Goal: Task Accomplishment & Management: Use online tool/utility

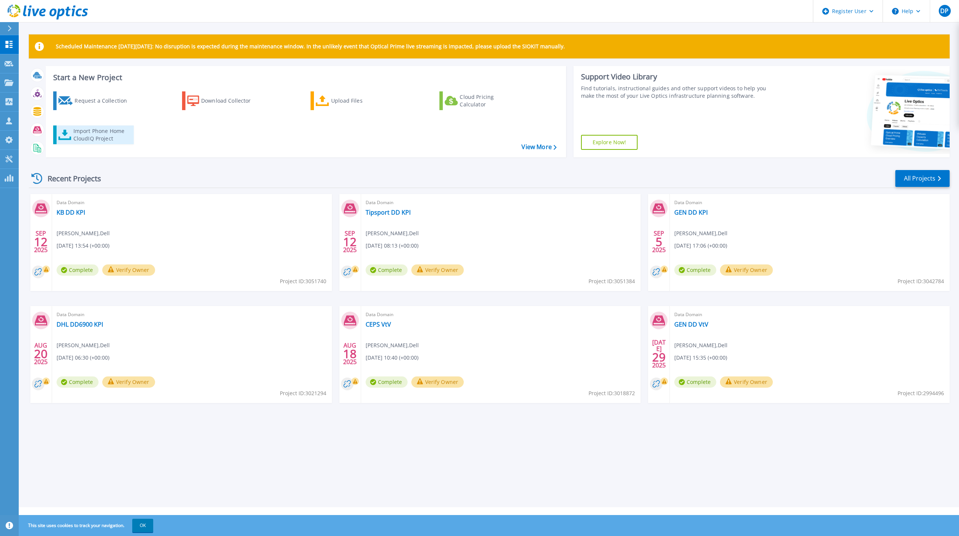
click at [108, 133] on div "Import Phone Home CloudIQ Project" at bounding box center [102, 134] width 58 height 15
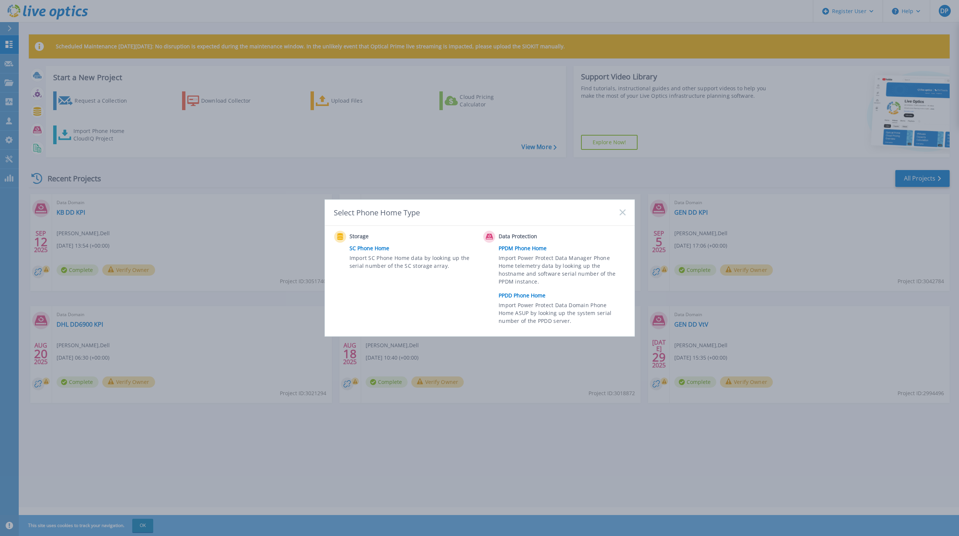
click at [526, 296] on link "PPDD Phone Home" at bounding box center [564, 295] width 130 height 11
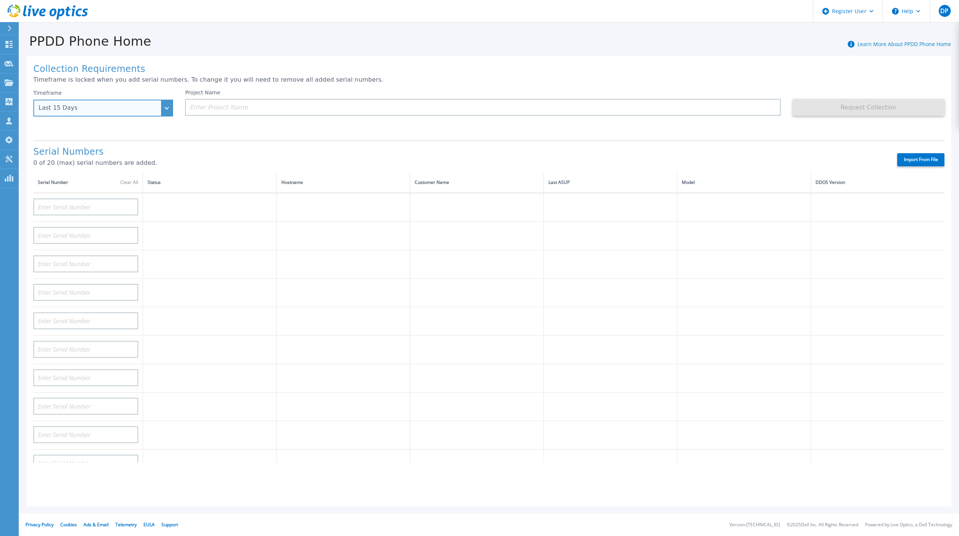
click at [146, 114] on div "Last 15 Days" at bounding box center [103, 108] width 140 height 17
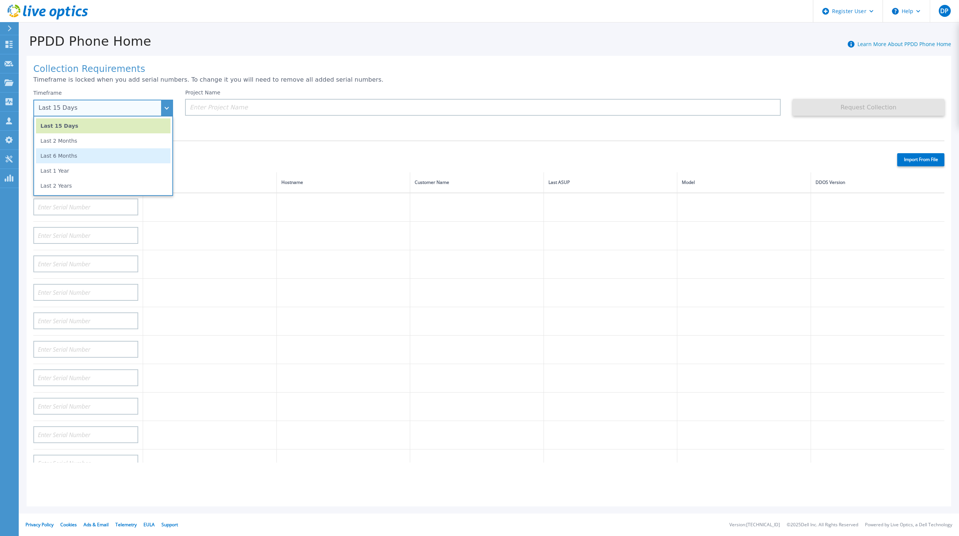
click at [127, 156] on li "Last 6 Months" at bounding box center [103, 155] width 135 height 15
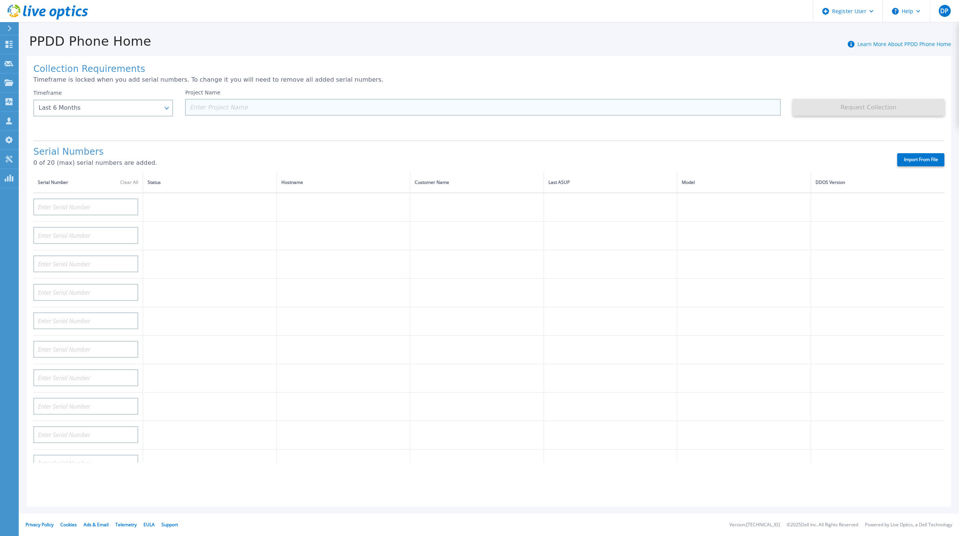
click at [292, 104] on input at bounding box center [482, 107] width 595 height 17
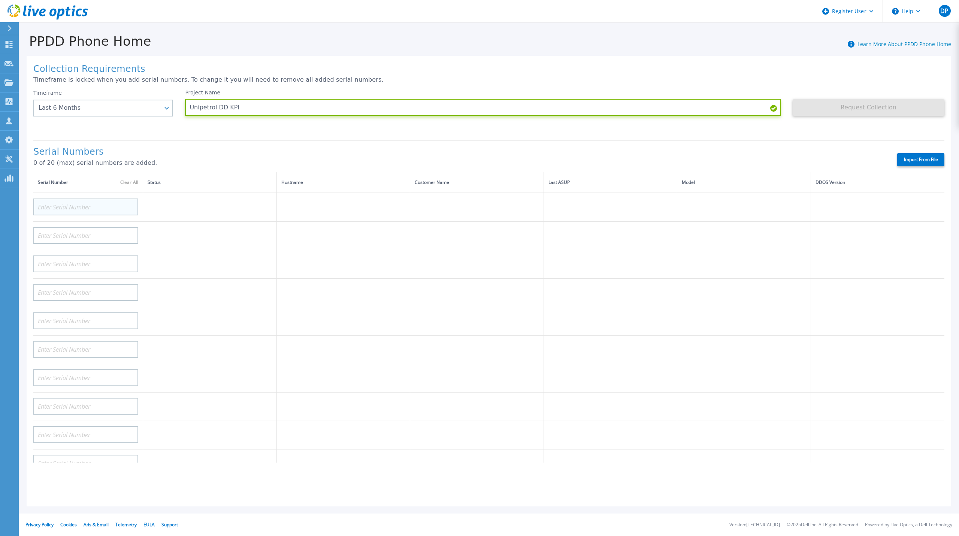
type input "Unipetrol DD KPI"
click at [70, 204] on input at bounding box center [85, 207] width 105 height 17
paste input "CRK00234721758"
type input "CRK00234721758"
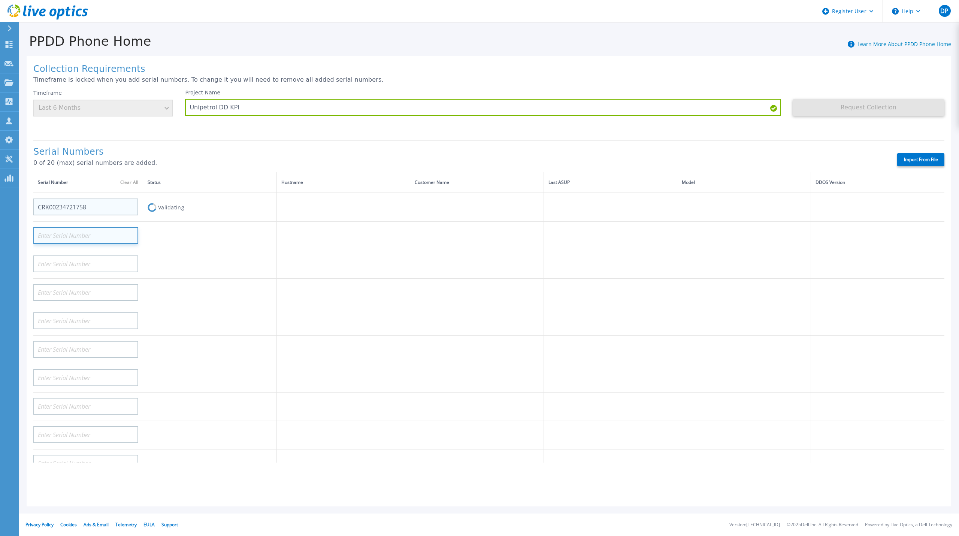
paste input "CRK00234721758"
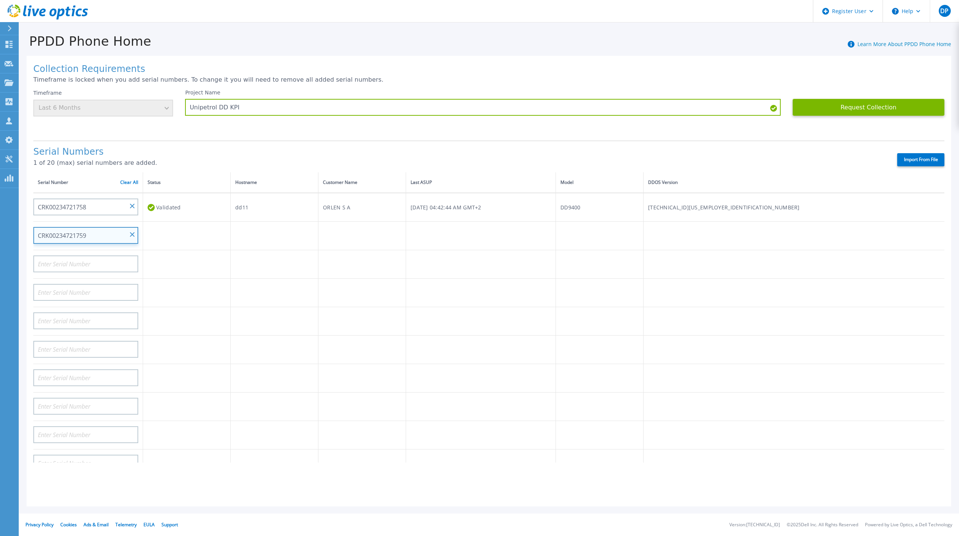
type input "CRK00234721759"
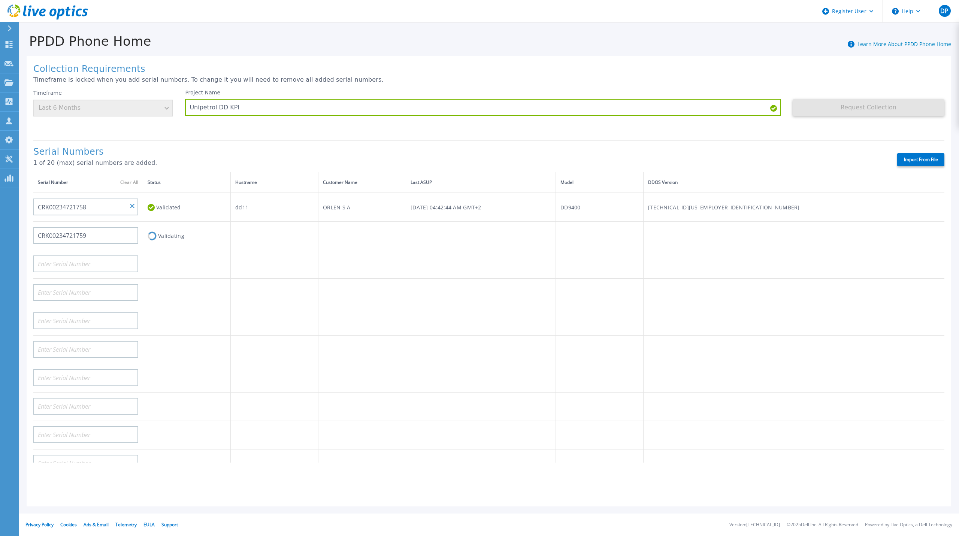
click at [843, 130] on div "Collection Requirements Timeframe is locked when you add serial numbers. To cha…" at bounding box center [489, 281] width 925 height 451
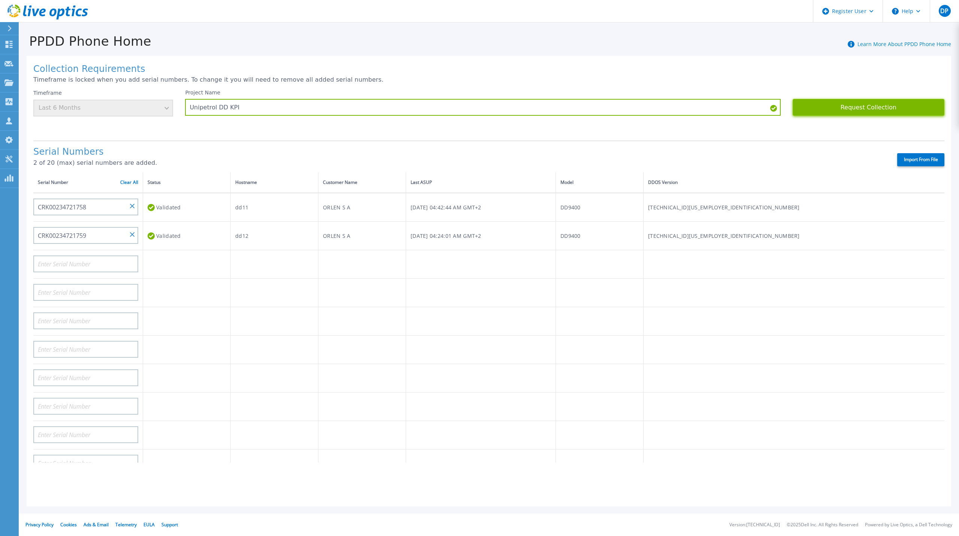
click at [872, 104] on button "Request Collection" at bounding box center [869, 107] width 152 height 17
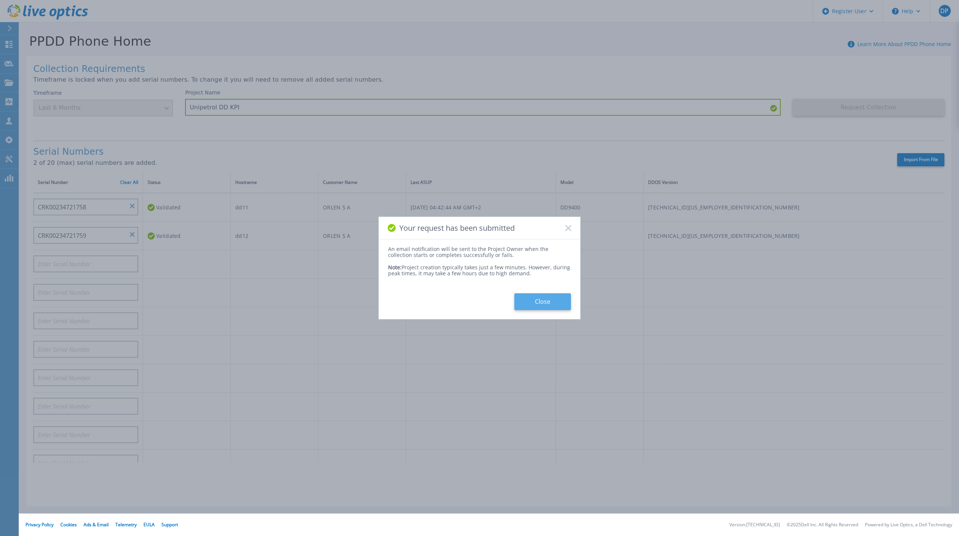
click at [560, 303] on button "Close" at bounding box center [542, 301] width 57 height 17
